Goal: Navigation & Orientation: Understand site structure

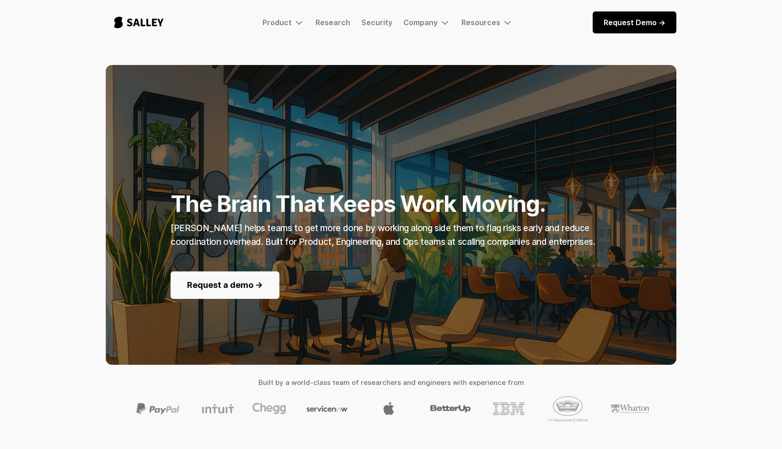
click at [338, 27] on nav "Product Salley AI Early access to our human behavior-aware AI agent to empower …" at bounding box center [388, 22] width 262 height 11
click at [335, 24] on link "Research" at bounding box center [333, 22] width 35 height 9
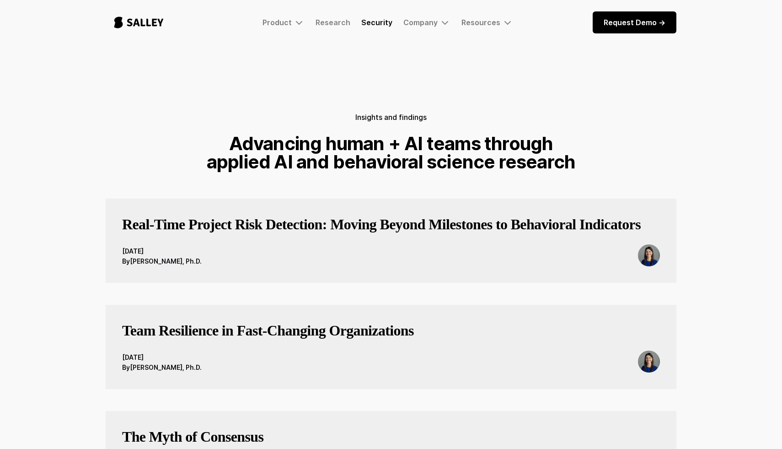
click at [376, 24] on link "Security" at bounding box center [376, 22] width 31 height 9
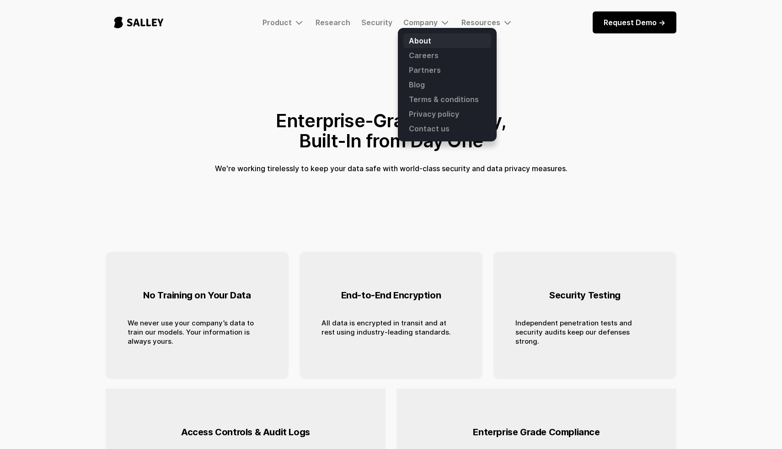
click at [419, 41] on link "About" at bounding box center [447, 40] width 88 height 15
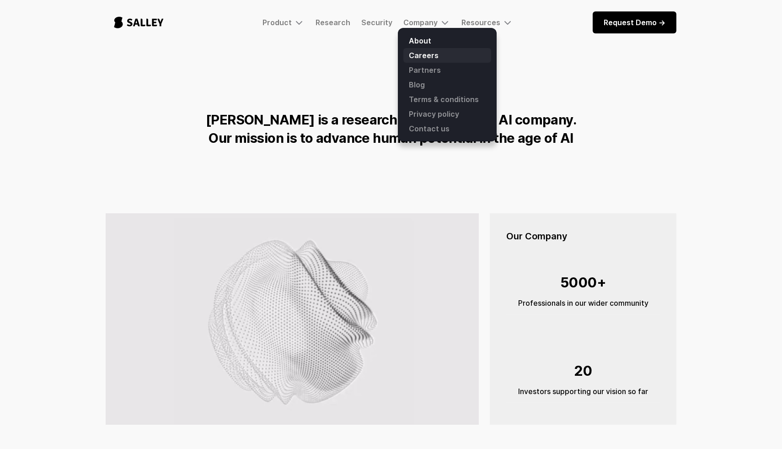
click at [428, 58] on link "Careers" at bounding box center [447, 55] width 88 height 15
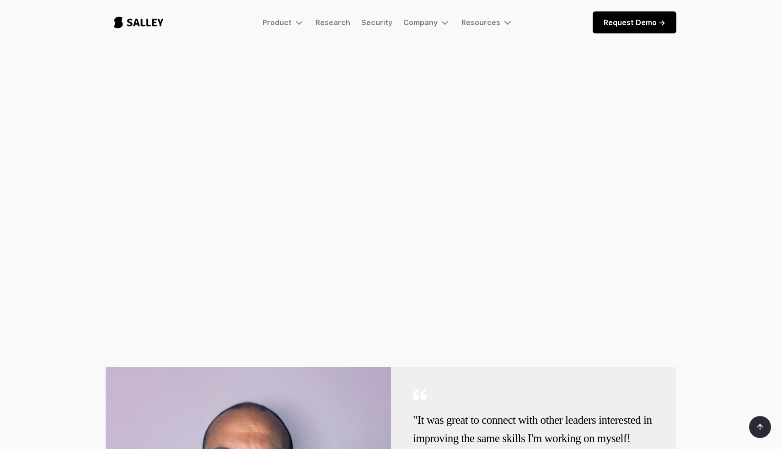
scroll to position [440, 0]
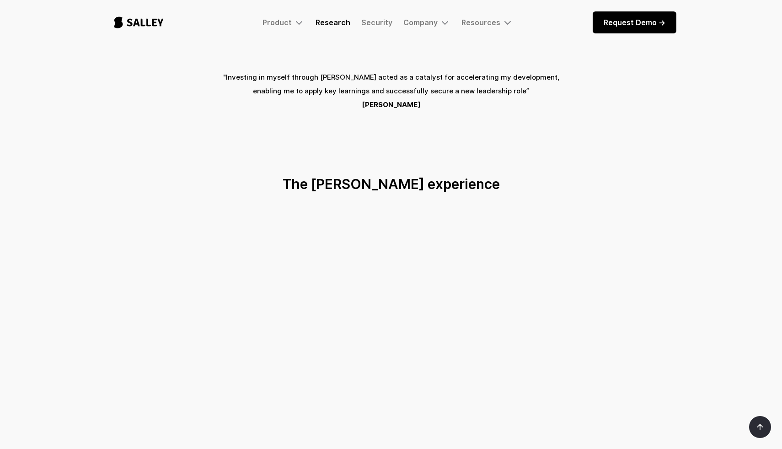
click at [334, 20] on link "Research" at bounding box center [333, 22] width 35 height 9
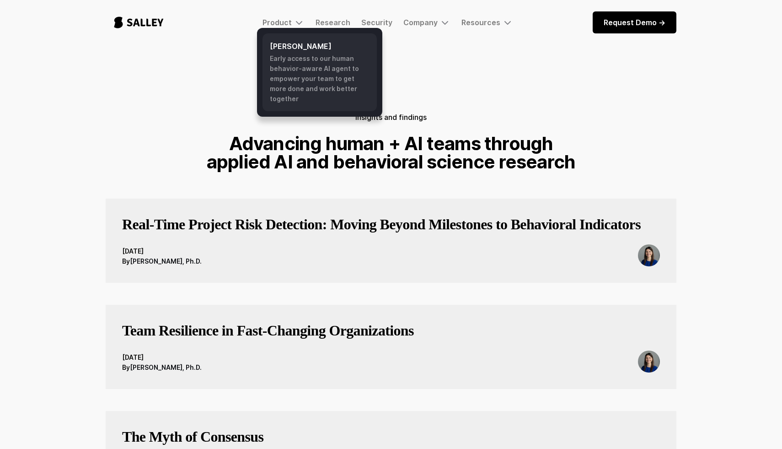
click at [296, 67] on div "Early access to our human behavior-aware AI agent to empower your team to get m…" at bounding box center [320, 79] width 100 height 50
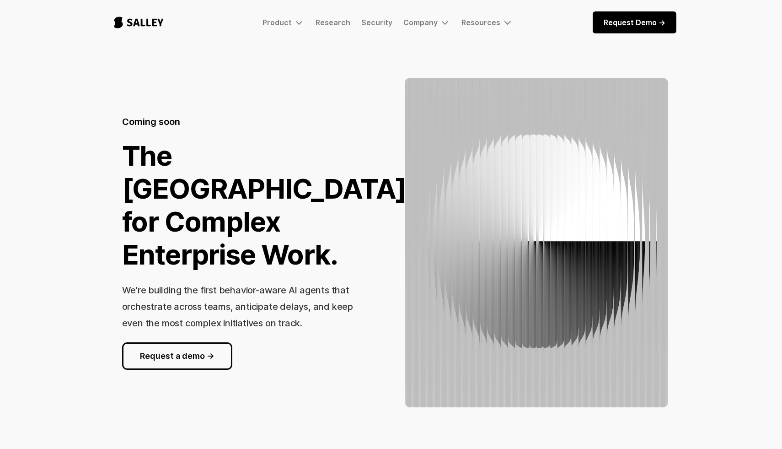
click at [147, 24] on img "home" at bounding box center [139, 22] width 66 height 30
